Goal: Information Seeking & Learning: Learn about a topic

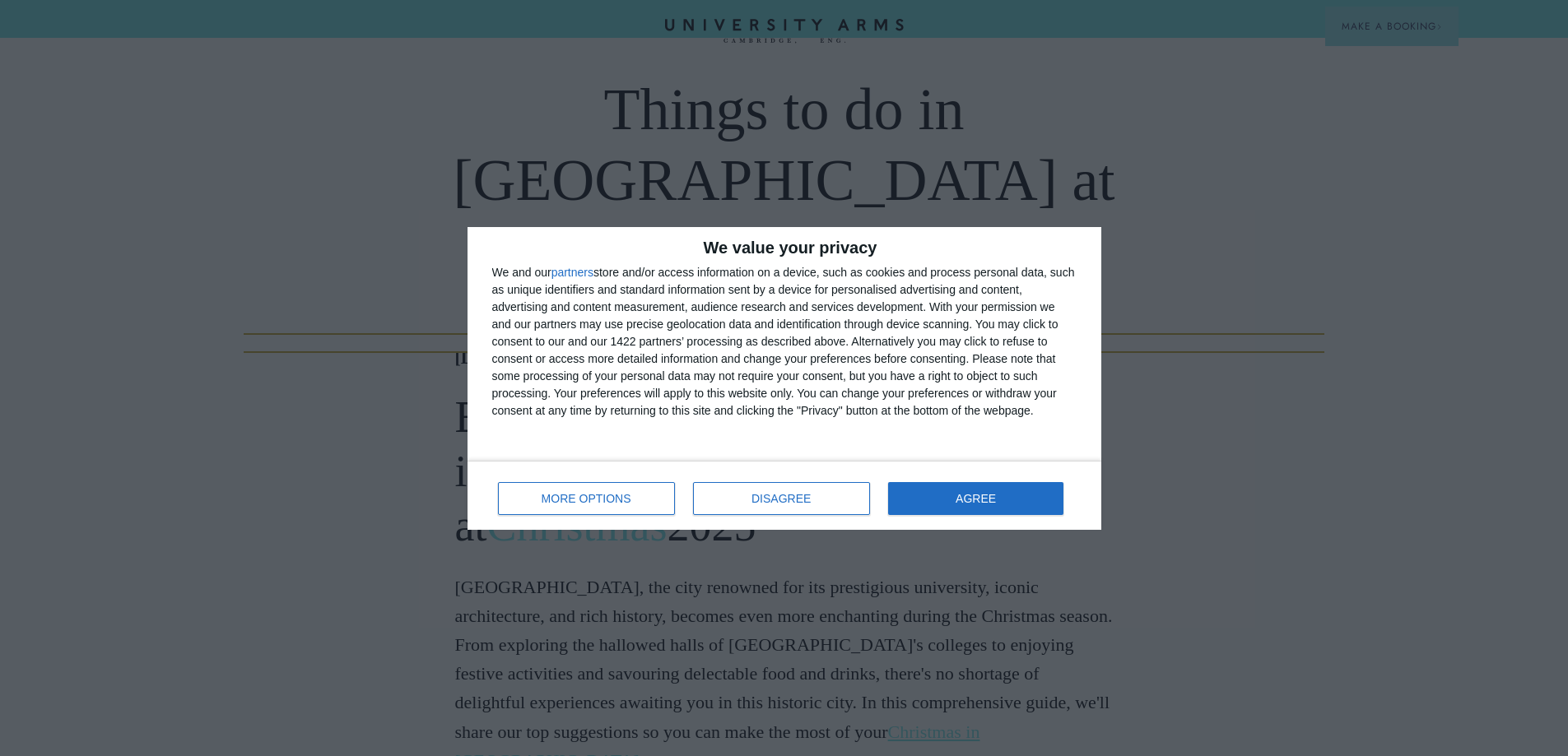
scroll to position [164, 0]
click at [791, 499] on span "DISAGREE" at bounding box center [781, 498] width 60 height 11
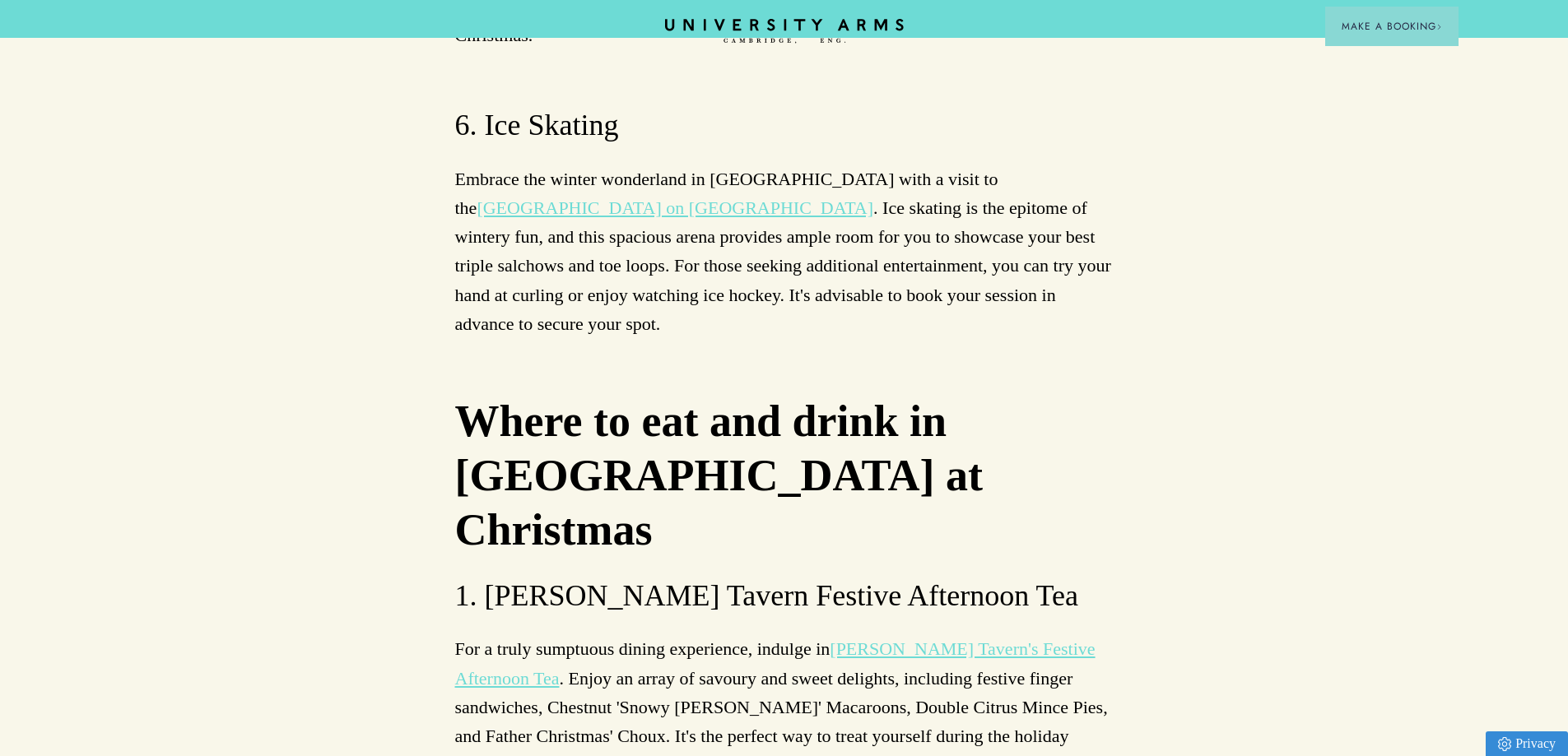
scroll to position [6086, 0]
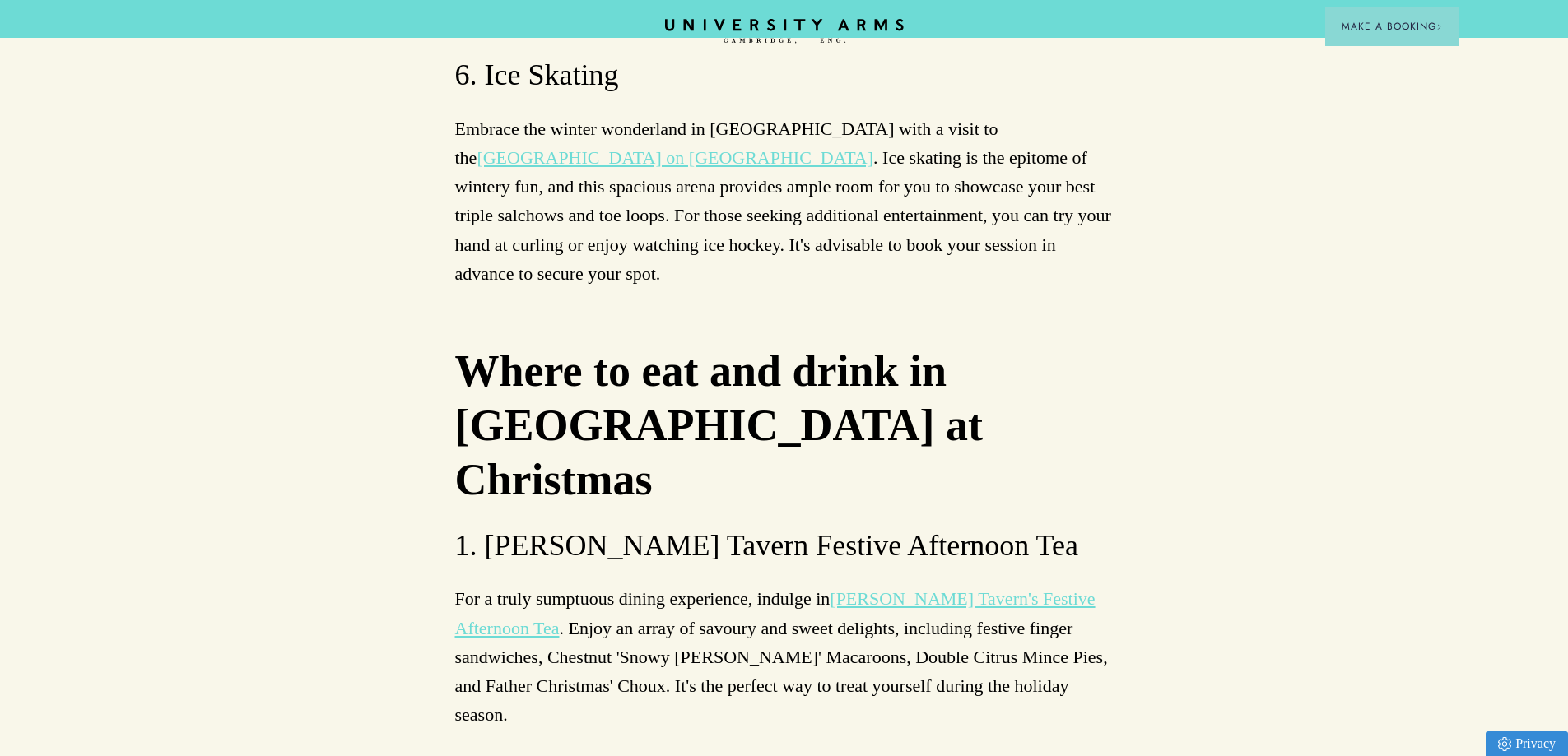
click at [936, 588] on link "[PERSON_NAME] Tavern's Festive Afternoon Tea" at bounding box center [775, 612] width 640 height 49
click at [995, 588] on link "[PERSON_NAME] Tavern's Festive Afternoon Tea" at bounding box center [775, 612] width 640 height 49
click at [877, 588] on link "[PERSON_NAME] Tavern's Festive Afternoon Tea" at bounding box center [775, 612] width 640 height 49
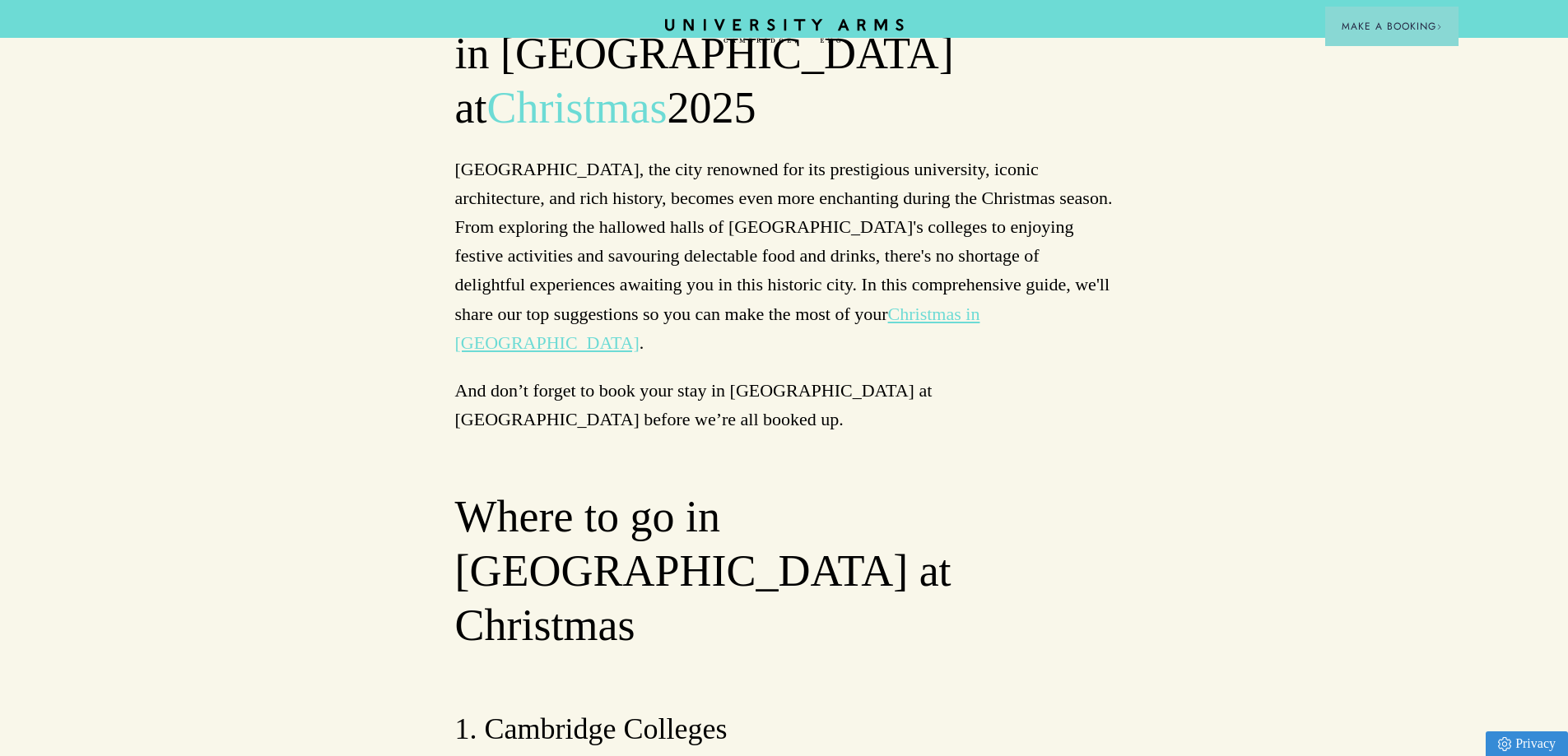
scroll to position [0, 0]
